Goal: Navigation & Orientation: Find specific page/section

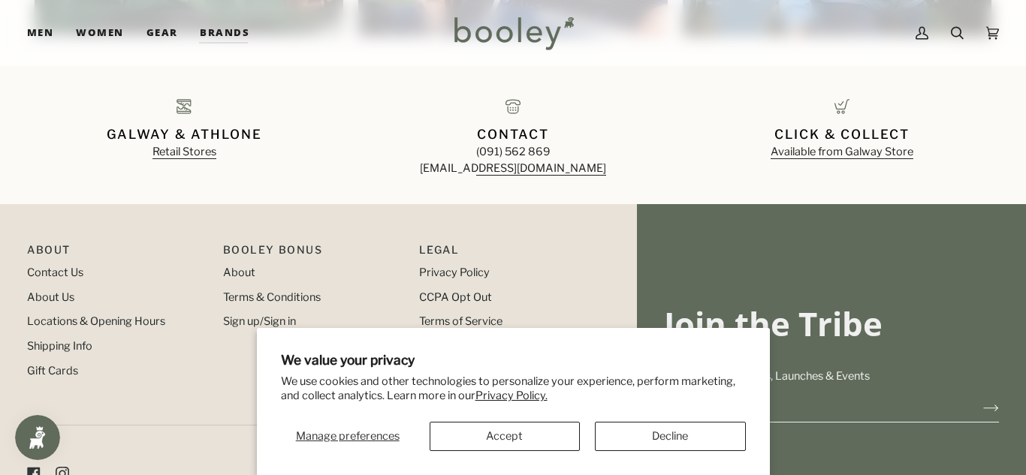
scroll to position [1559, 0]
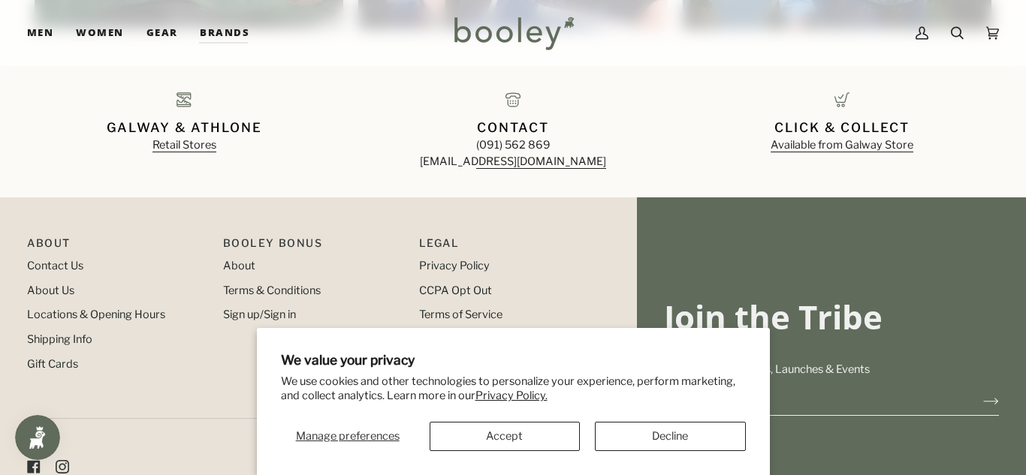
drag, startPoint x: 0, startPoint y: 0, endPoint x: 1025, endPoint y: 399, distance: 1099.5
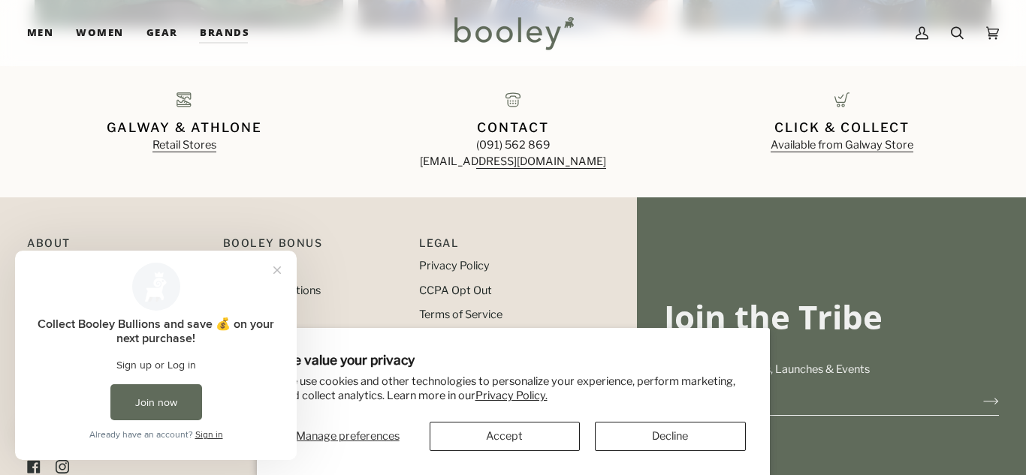
scroll to position [0, 0]
click at [235, 268] on div "Collect Booley Bullions and save 💰 on your next purchase! Sign up or Log in Joi…" at bounding box center [156, 356] width 282 height 210
click at [278, 271] on button "Close prompt" at bounding box center [277, 270] width 27 height 27
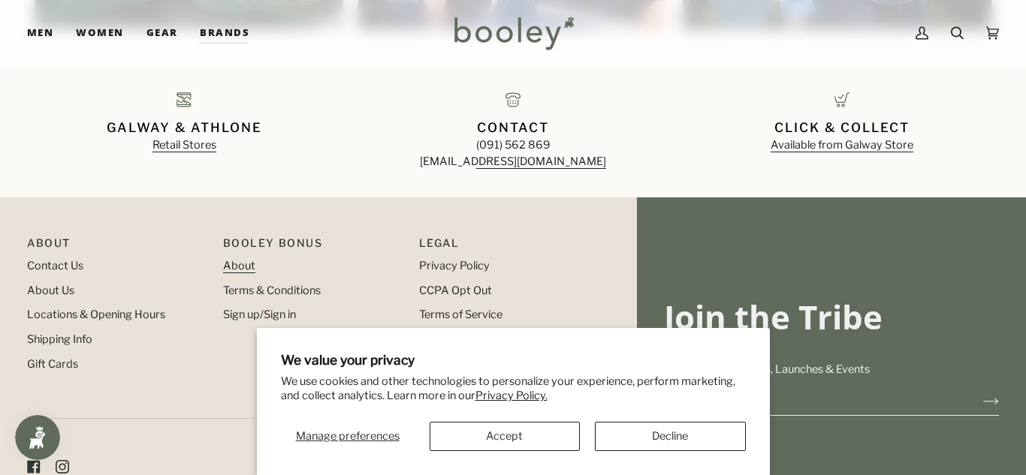
click at [237, 264] on link "About" at bounding box center [239, 266] width 32 height 14
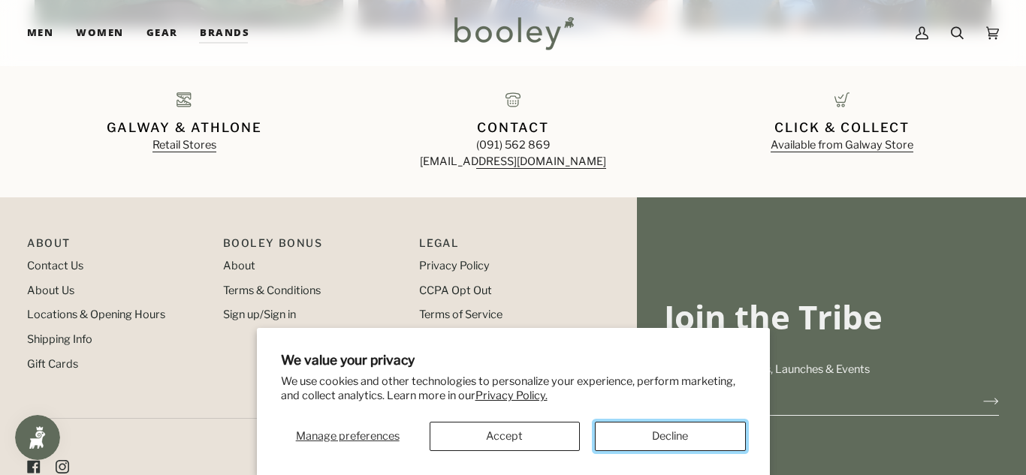
click at [602, 436] on button "Decline" at bounding box center [670, 436] width 150 height 29
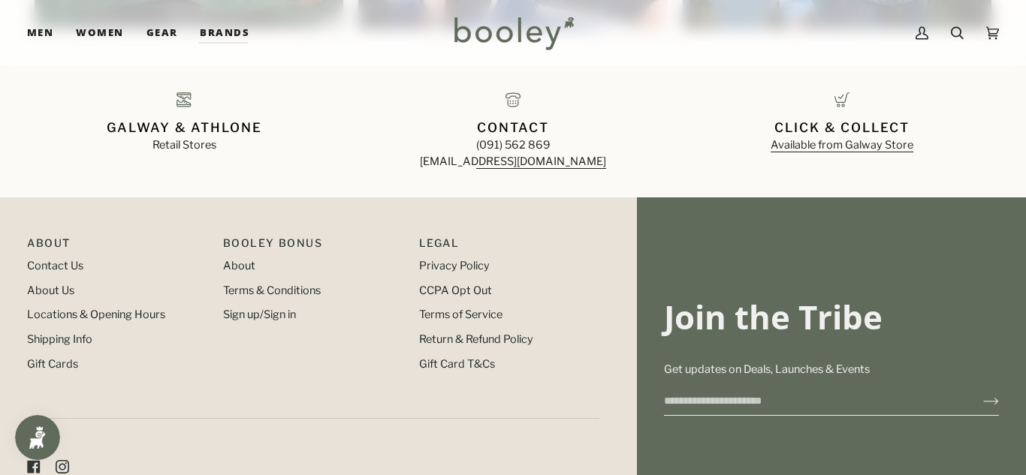
click at [174, 139] on link "Retail Stores" at bounding box center [184, 145] width 64 height 14
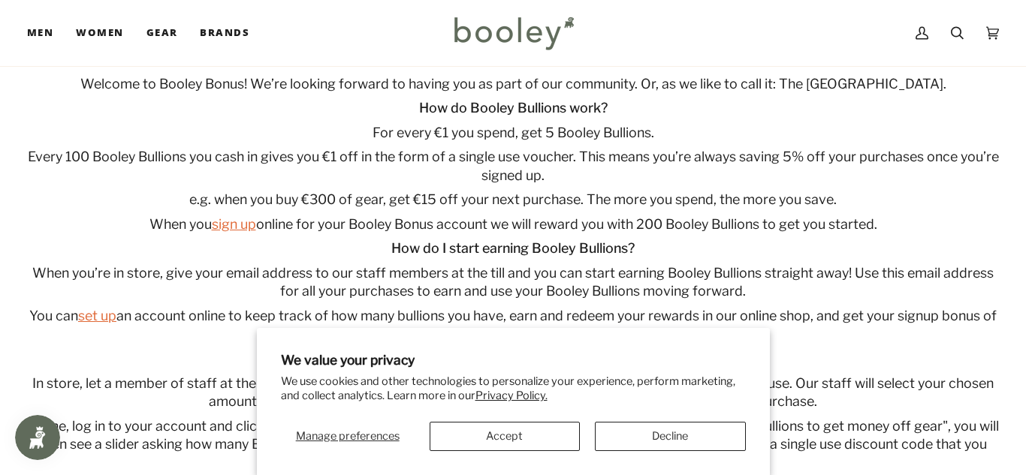
scroll to position [270, 0]
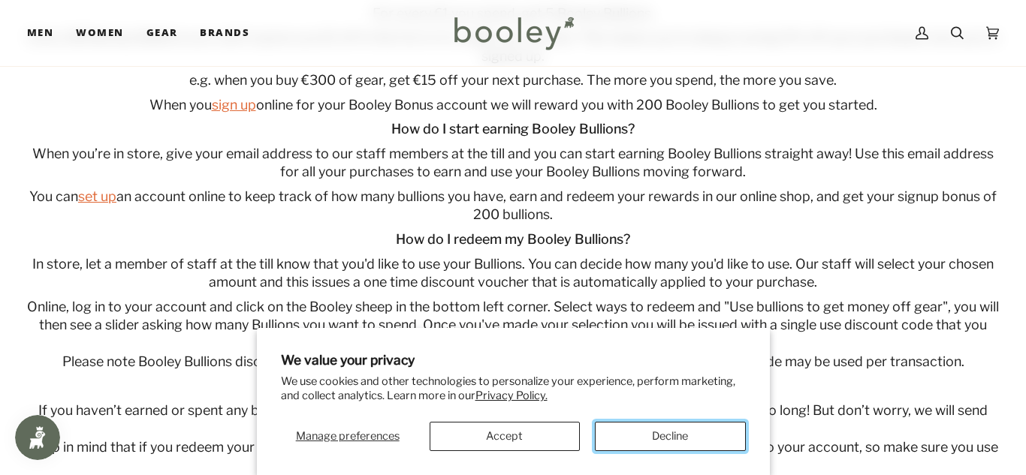
click at [688, 432] on button "Decline" at bounding box center [670, 436] width 150 height 29
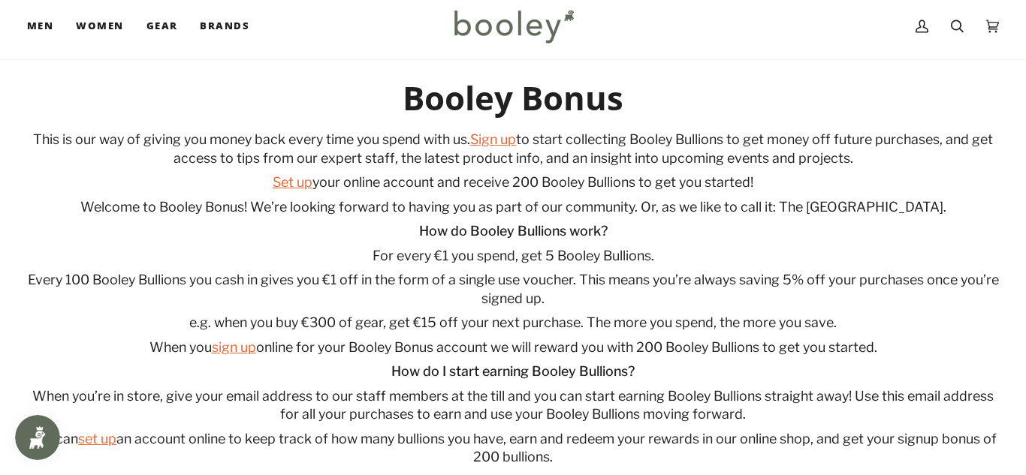
scroll to position [0, 0]
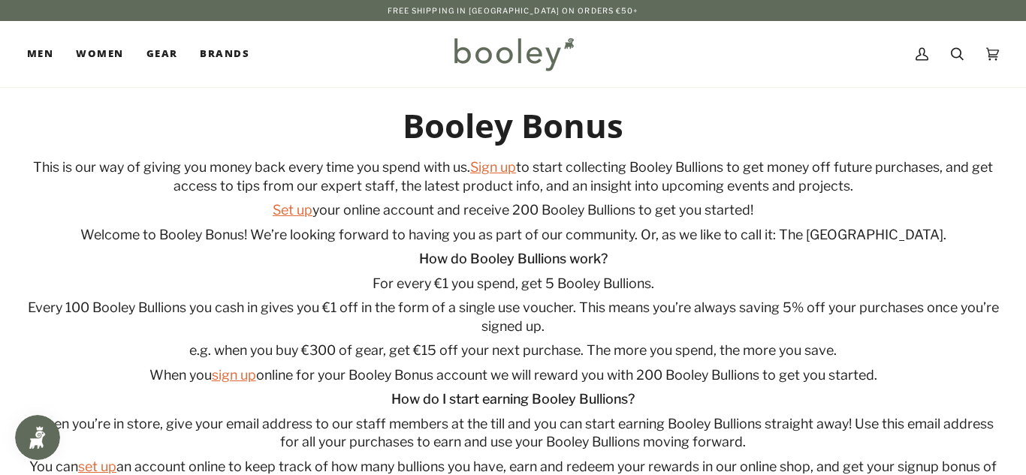
click at [41, 418] on button "Open Smile.io Rewards Program" at bounding box center [37, 437] width 45 height 45
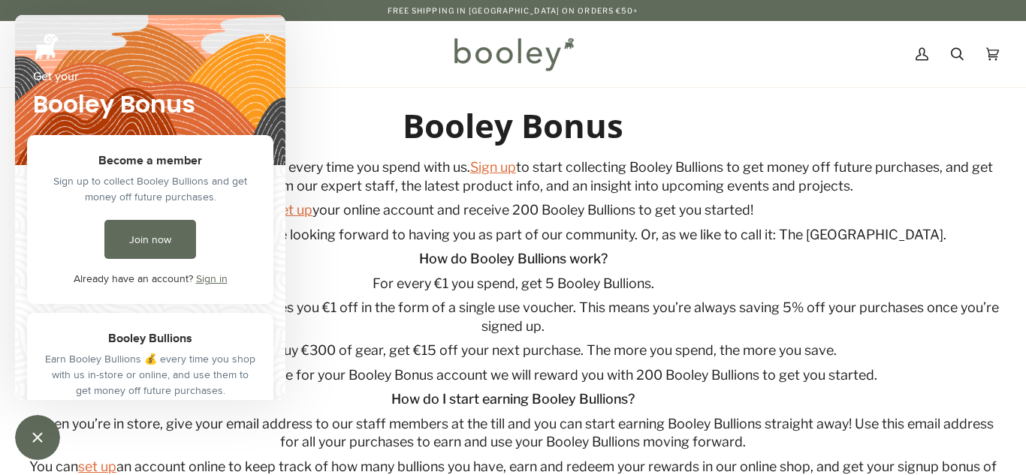
click at [266, 38] on button "Close" at bounding box center [267, 38] width 24 height 24
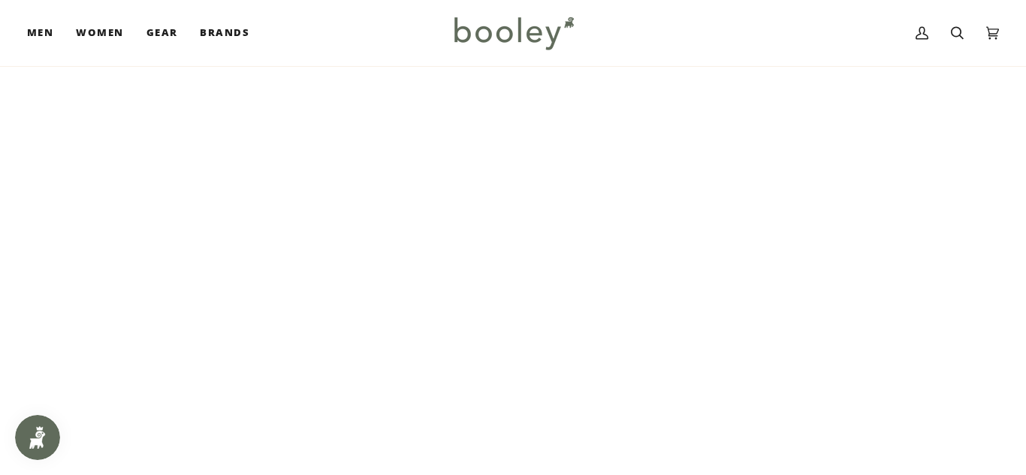
scroll to position [207, 0]
